Goal: Task Accomplishment & Management: Complete application form

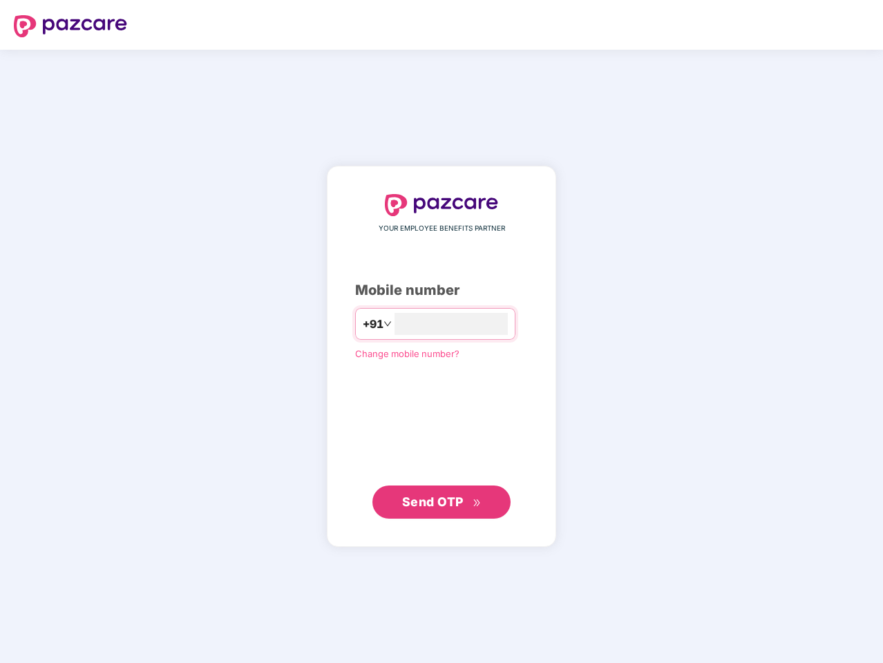
click at [442, 332] on input "number" at bounding box center [451, 324] width 113 height 22
click at [70, 26] on img at bounding box center [70, 26] width 113 height 22
click at [362, 324] on span "+91" at bounding box center [372, 324] width 21 height 17
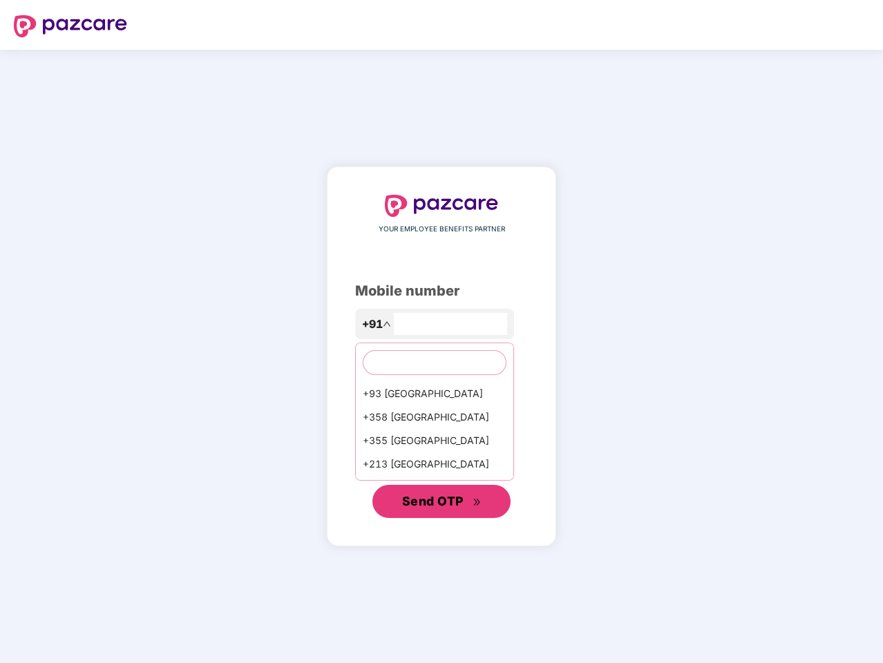
click at [442, 502] on span "Send OTP" at bounding box center [432, 501] width 61 height 15
